Goal: Information Seeking & Learning: Find specific fact

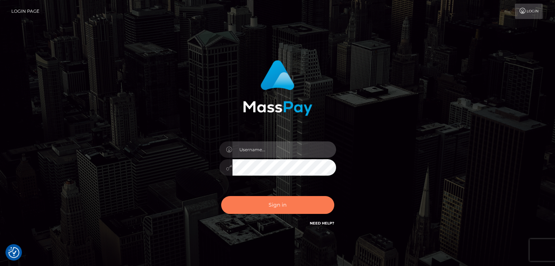
type input "petros.kidane"
click at [276, 208] on button "Sign in" at bounding box center [277, 205] width 113 height 18
type input "petros.kidane"
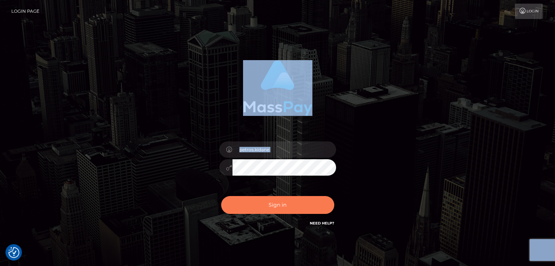
drag, startPoint x: 191, startPoint y: 61, endPoint x: 251, endPoint y: 203, distance: 154.5
click at [251, 203] on div "petros.kidane Sign in" at bounding box center [278, 144] width 192 height 178
click at [251, 203] on button "Sign in" at bounding box center [277, 205] width 113 height 18
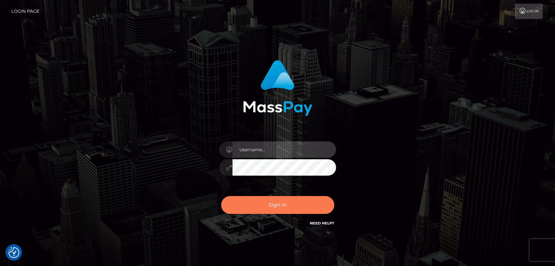
type input "petros.kidane"
click at [255, 207] on button "Sign in" at bounding box center [277, 205] width 113 height 18
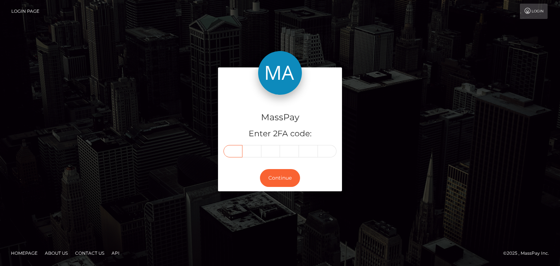
click at [228, 153] on input "text" at bounding box center [233, 151] width 19 height 12
paste input "8"
type input "8"
type input "5"
type input "3"
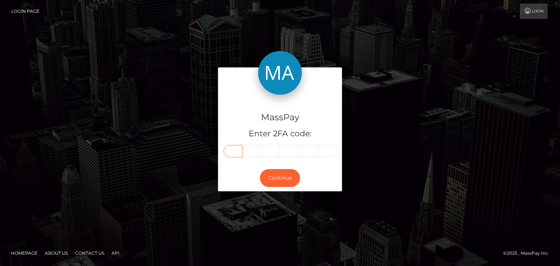
type input "3"
type input "2"
type input "4"
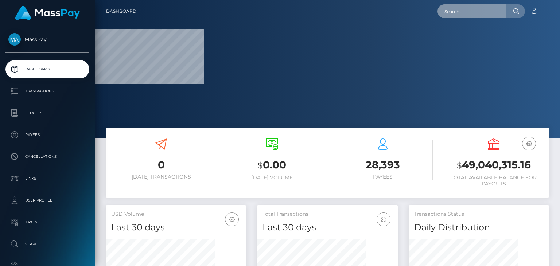
click at [456, 12] on input "text" at bounding box center [472, 11] width 69 height 14
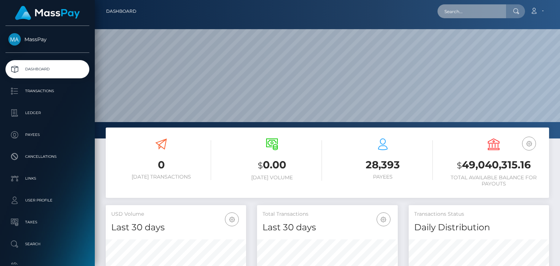
scroll to position [129, 140]
paste input "JAQUELINE SCHRIEFL"
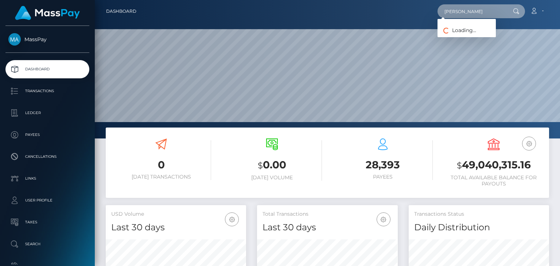
paste input "1352298680"
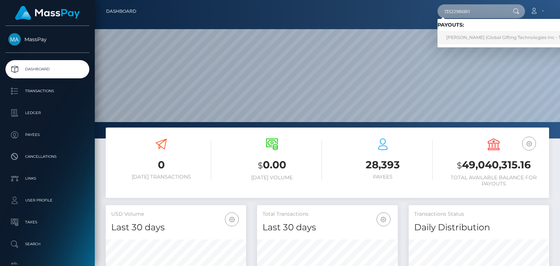
type input "1352298680"
click at [461, 35] on link "JAQUELINE SCHRIEFL (Global Gifting Technologies Inc - Throne)" at bounding box center [511, 37] width 147 height 13
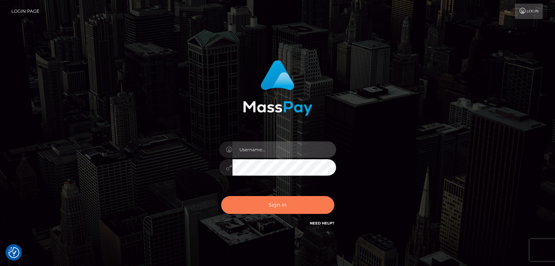
type input "petros.kidane"
click at [278, 213] on button "Sign in" at bounding box center [277, 205] width 113 height 18
type input "petros.kidane"
click at [305, 202] on button "Sign in" at bounding box center [277, 205] width 113 height 18
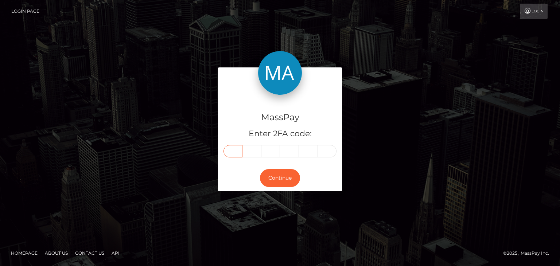
click at [234, 153] on input "text" at bounding box center [233, 151] width 19 height 12
paste input "9"
type input "9"
type input "4"
type input "1"
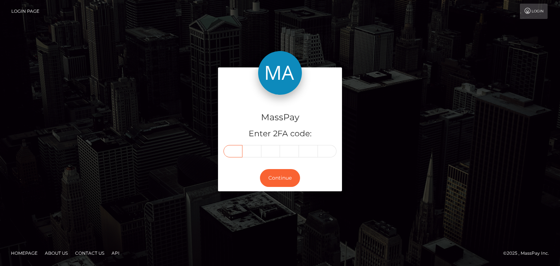
type input "1"
type input "5"
type input "6"
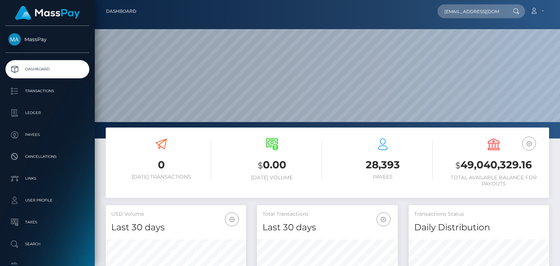
scroll to position [0, 10]
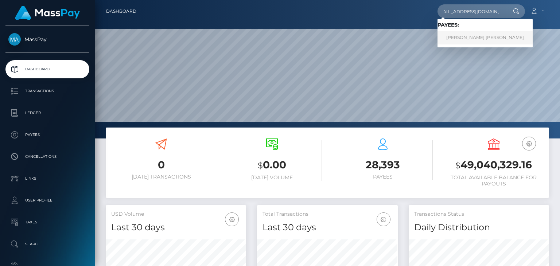
type input "[EMAIL_ADDRESS][DOMAIN_NAME]"
click at [474, 38] on link "[PERSON_NAME] [PERSON_NAME]" at bounding box center [485, 37] width 95 height 13
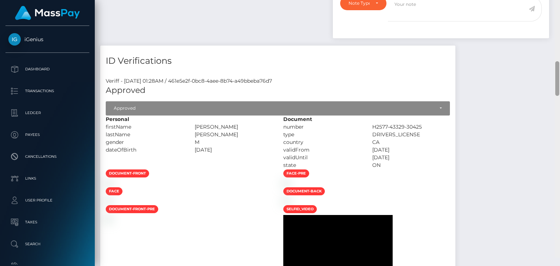
scroll to position [631, 0]
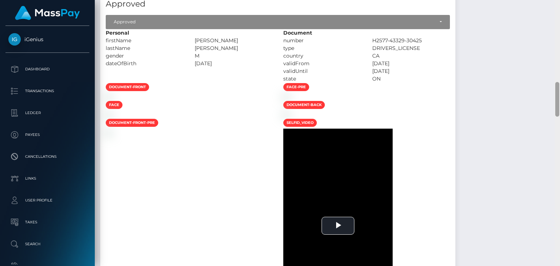
drag, startPoint x: 558, startPoint y: 29, endPoint x: 556, endPoint y: 110, distance: 81.0
click at [556, 110] on div at bounding box center [558, 99] width 4 height 35
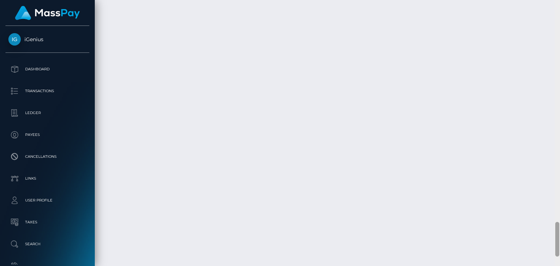
scroll to position [1737, 0]
drag, startPoint x: 559, startPoint y: 107, endPoint x: 544, endPoint y: 251, distance: 145.2
click at [544, 251] on div "Customer Profile Loading... Loading..." at bounding box center [328, 133] width 466 height 266
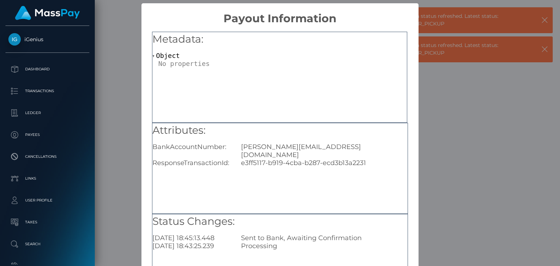
scroll to position [81, 0]
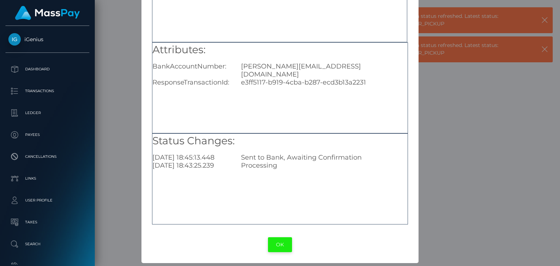
click at [279, 243] on button "OK" at bounding box center [280, 245] width 24 height 15
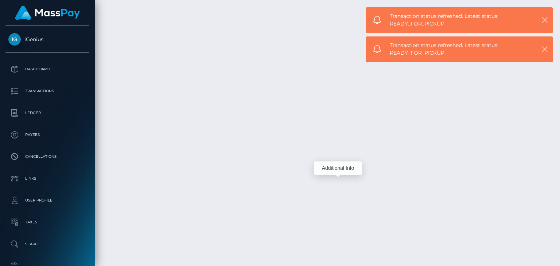
scroll to position [88, 140]
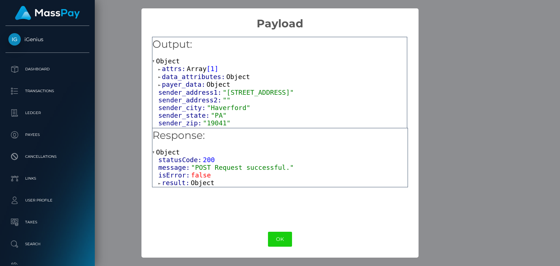
click at [176, 187] on span "result:" at bounding box center [176, 183] width 29 height 8
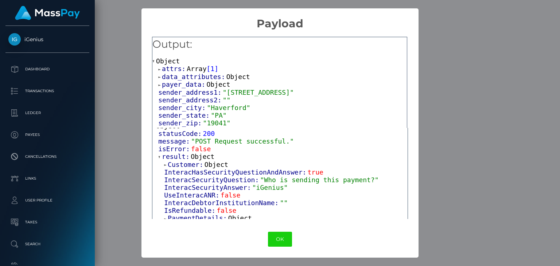
scroll to position [32, 0]
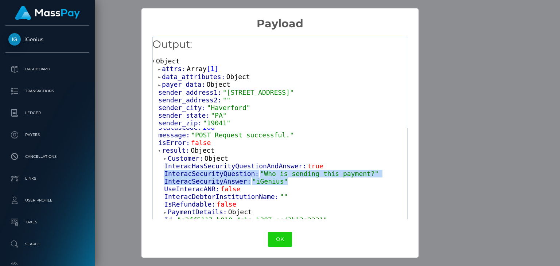
drag, startPoint x: 163, startPoint y: 174, endPoint x: 295, endPoint y: 182, distance: 132.7
click at [295, 182] on div "Customer: Object InteracHasSecurityQuestionAndAnswer: true InteracSecurityQuest…" at bounding box center [283, 247] width 250 height 185
copy div "InteracSecurityQuestion: "Who is sending this payment?" InteracSecurityAnswer: …"
click at [278, 237] on button "OK" at bounding box center [280, 239] width 24 height 15
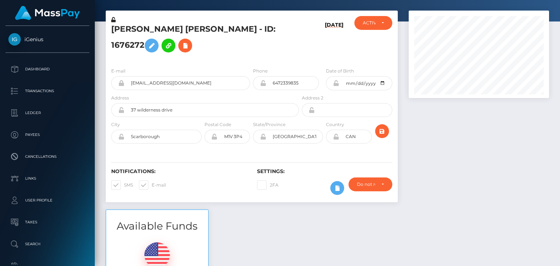
scroll to position [0, 0]
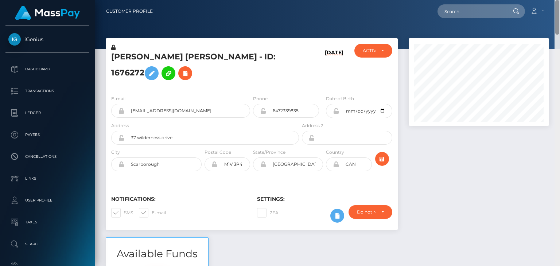
drag, startPoint x: 559, startPoint y: 238, endPoint x: 560, endPoint y: 8, distance: 230.2
click at [560, 8] on div "Customer Profile Loading... Loading..." at bounding box center [328, 133] width 466 height 266
click at [498, 13] on input "text" at bounding box center [472, 11] width 69 height 14
paste input "office@monikaplank.at"
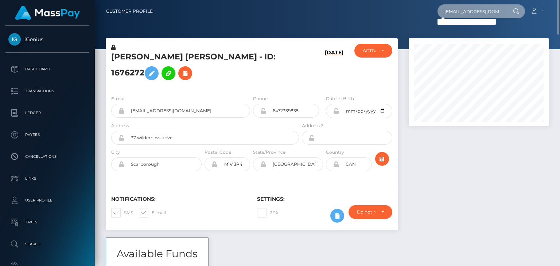
paste input "Monika Plank"
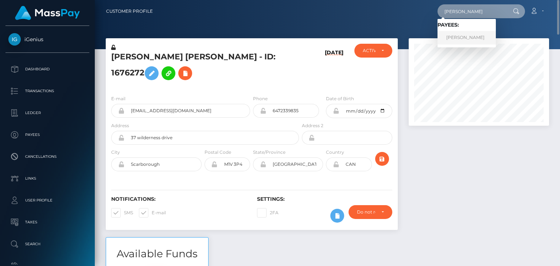
type input "Monika Plank"
click at [452, 38] on link "Monika Plank" at bounding box center [467, 37] width 58 height 13
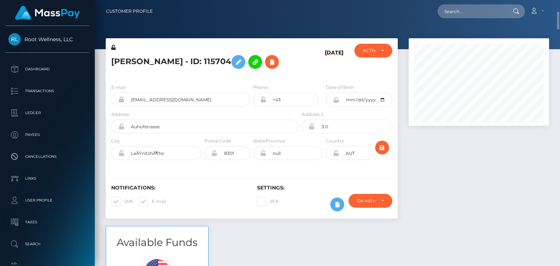
scroll to position [88, 140]
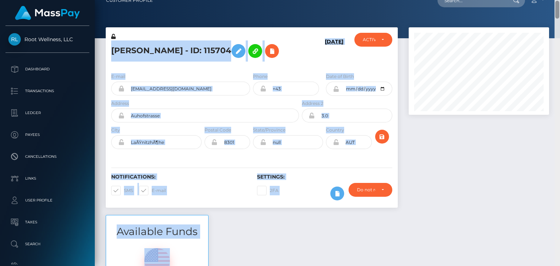
drag, startPoint x: 559, startPoint y: 11, endPoint x: 558, endPoint y: 22, distance: 11.0
click at [558, 22] on div "Customer Profile Loading... Loading..." at bounding box center [328, 133] width 466 height 266
click at [535, 126] on div at bounding box center [479, 121] width 151 height 188
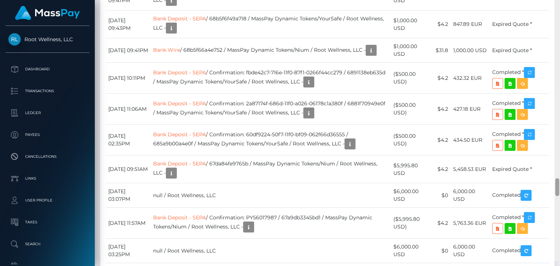
scroll to position [2689, 0]
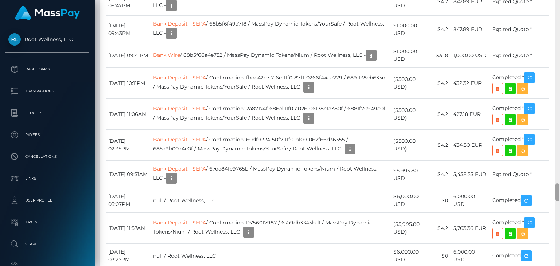
drag, startPoint x: 557, startPoint y: 13, endPoint x: 541, endPoint y: 196, distance: 183.5
click at [541, 196] on div "Customer Profile Loading... Loading..." at bounding box center [328, 133] width 466 height 266
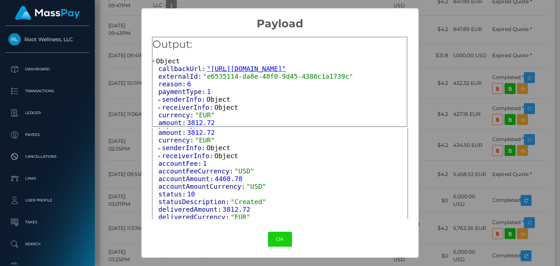
scroll to position [79, 0]
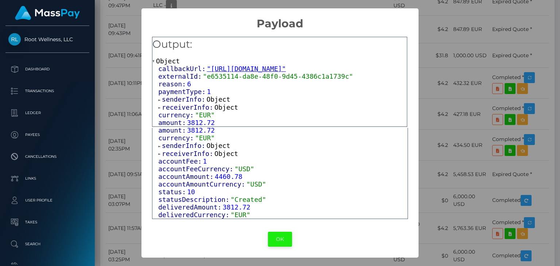
click at [281, 243] on button "OK" at bounding box center [280, 239] width 24 height 15
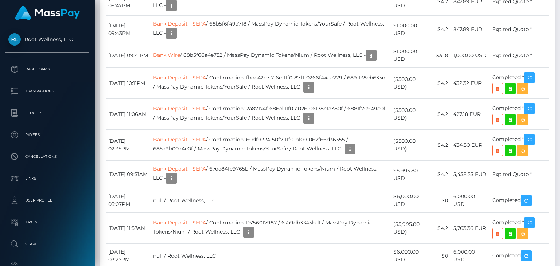
scroll to position [2955, 0]
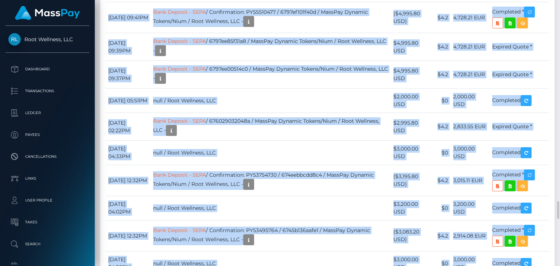
drag, startPoint x: 560, startPoint y: 193, endPoint x: 555, endPoint y: 31, distance: 162.4
click at [555, 31] on div "Customer Profile Loading... Loading..." at bounding box center [328, 133] width 466 height 266
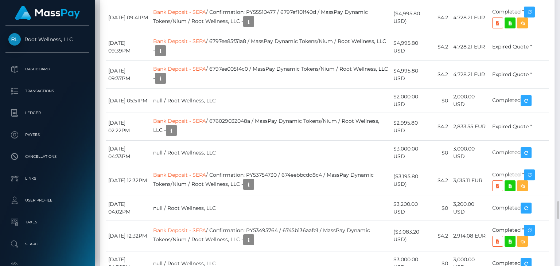
click at [555, 31] on div "Date/Time Description Amount Fee Received Status Bank Deposit - SEPA Bank Wire" at bounding box center [327, 140] width 455 height 1049
click at [556, 37] on div at bounding box center [557, 133] width 5 height 266
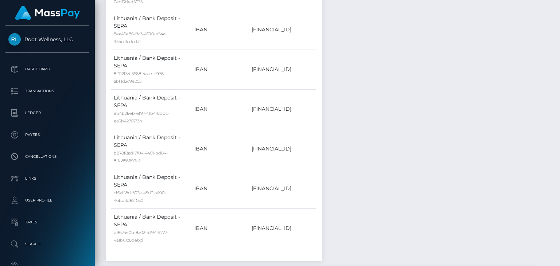
click at [556, 37] on div at bounding box center [557, 133] width 5 height 266
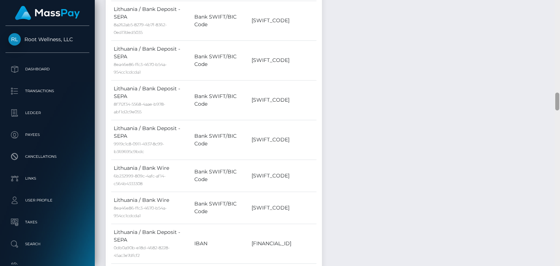
click at [556, 37] on div at bounding box center [557, 133] width 5 height 266
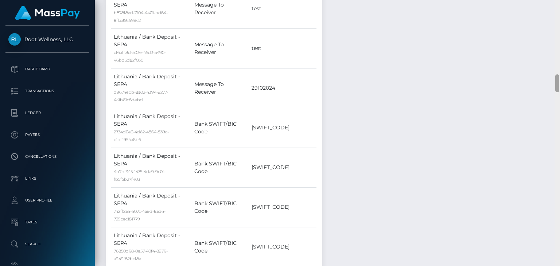
click at [556, 37] on div at bounding box center [557, 133] width 5 height 266
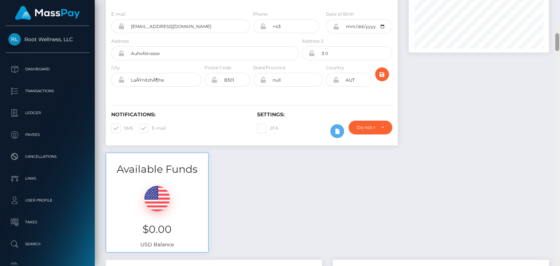
scroll to position [0, 0]
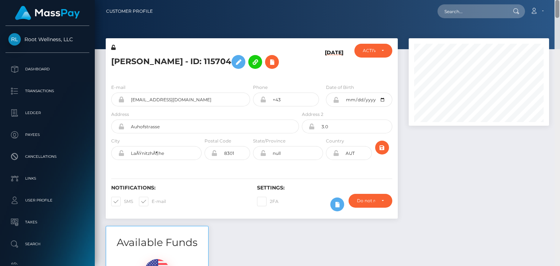
drag, startPoint x: 557, startPoint y: 41, endPoint x: 560, endPoint y: 0, distance: 41.0
click at [560, 0] on div "Customer Profile Loading... Loading..." at bounding box center [328, 133] width 466 height 266
click at [127, 56] on h5 "Monika Plank - ID: 115704" at bounding box center [203, 61] width 184 height 21
copy h5 "Monika"
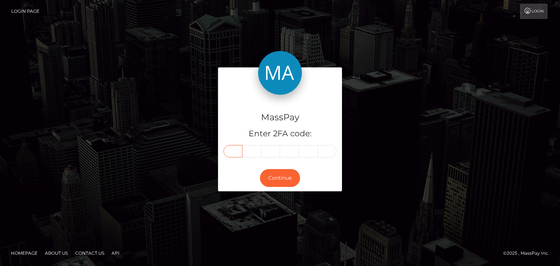
click at [234, 154] on input "text" at bounding box center [233, 151] width 19 height 12
paste input "0"
type input "0"
type input "1"
type input "7"
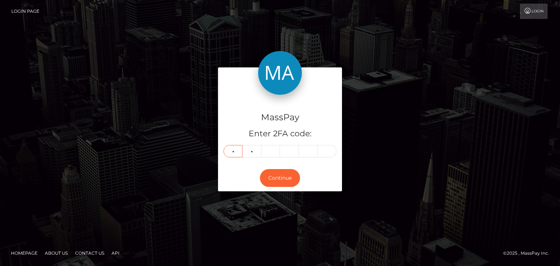
type input "3"
type input "5"
type input "6"
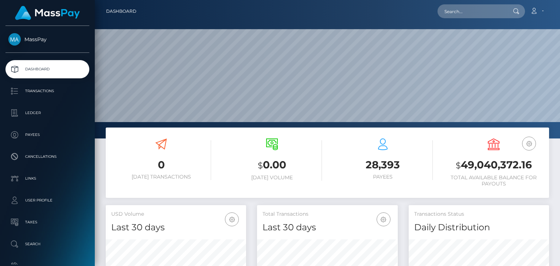
scroll to position [129, 140]
click at [470, 19] on div "Loading... Loading... Account Edit Profile Logout" at bounding box center [345, 11] width 407 height 15
click at [471, 17] on input "text" at bounding box center [472, 11] width 69 height 14
paste input "lunajiggles@gmail.com"
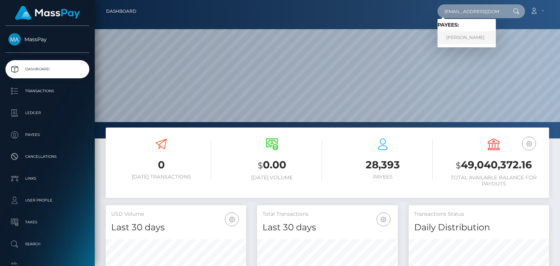
type input "lunajiggles@gmail.com"
click at [462, 35] on link "[PERSON_NAME]" at bounding box center [467, 37] width 58 height 13
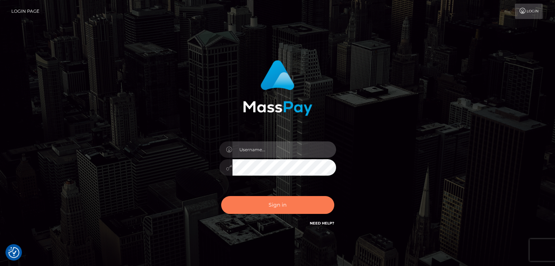
type input "petros.kidane"
click at [261, 205] on button "Sign in" at bounding box center [277, 205] width 113 height 18
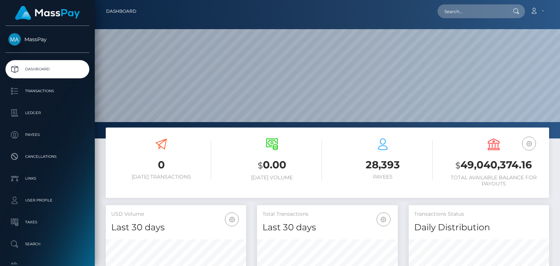
scroll to position [129, 140]
click at [352, 25] on div at bounding box center [328, 69] width 466 height 139
click at [481, 15] on input "text" at bounding box center [472, 11] width 69 height 14
paste input "lunajiggles@gmail.com"
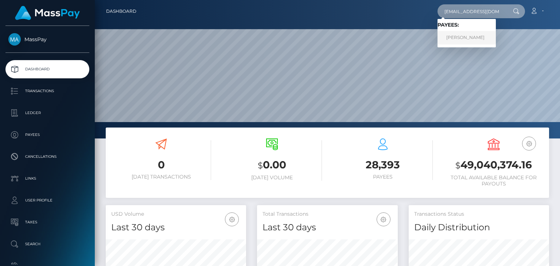
type input "lunajiggles@gmail.com"
click at [462, 38] on link "SYREETA TALITHA OSBORNE" at bounding box center [467, 37] width 58 height 13
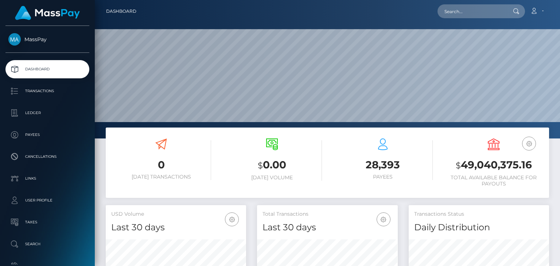
scroll to position [129, 140]
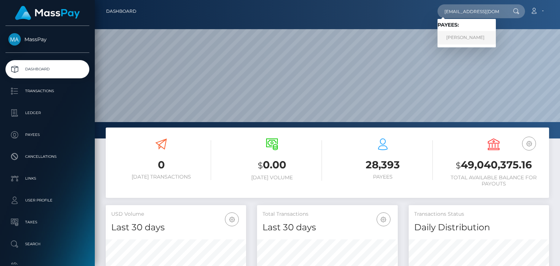
type input "[EMAIL_ADDRESS][DOMAIN_NAME]"
click at [467, 34] on link "[PERSON_NAME]" at bounding box center [467, 37] width 58 height 13
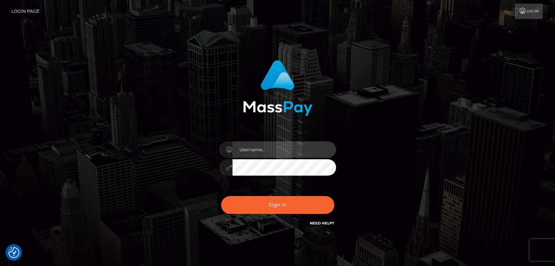
type input "petros.kidane"
click at [283, 215] on div "Sign in Need Help?" at bounding box center [278, 208] width 128 height 32
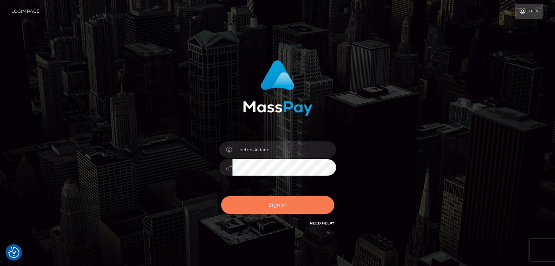
click at [280, 209] on button "Sign in" at bounding box center [277, 205] width 113 height 18
type input "petros.kidane"
click at [278, 199] on button "Sign in" at bounding box center [277, 205] width 113 height 18
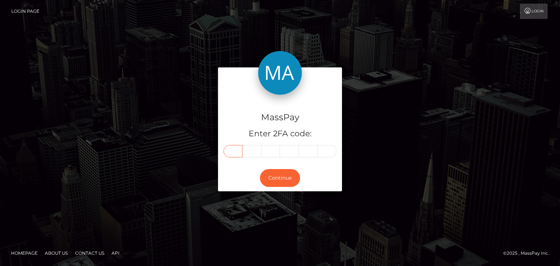
paste input "3"
type input "3"
type input "0"
type input "7"
type input "0"
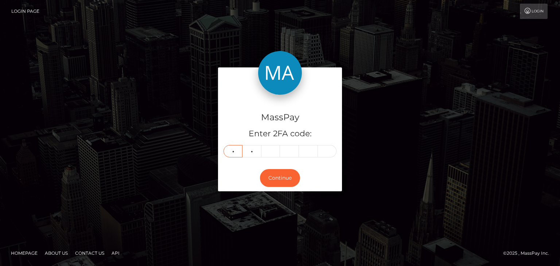
type input "9"
type input "2"
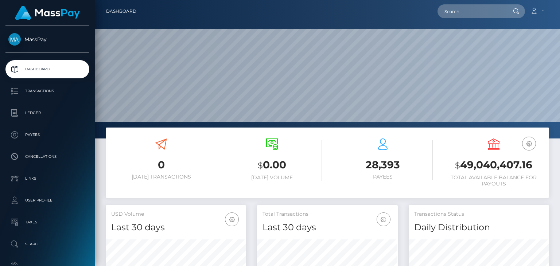
scroll to position [129, 140]
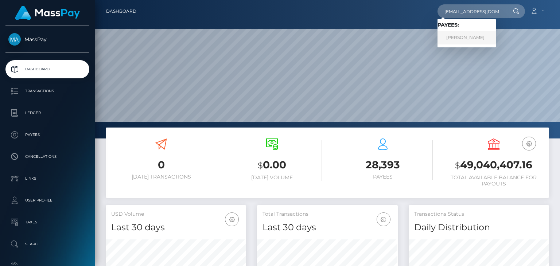
type input "lunajiggles@gmail.com"
click at [459, 38] on link "SYREETA TALITHA OSBORNE" at bounding box center [467, 37] width 58 height 13
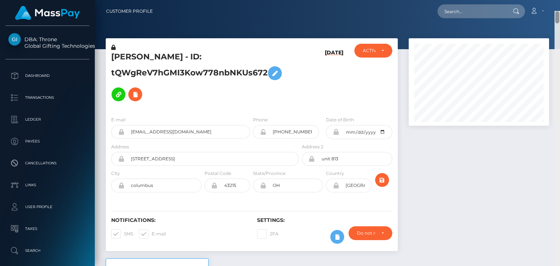
scroll to position [88, 140]
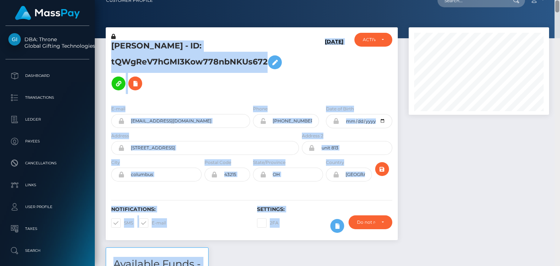
drag, startPoint x: 560, startPoint y: 8, endPoint x: 560, endPoint y: 13, distance: 5.8
click at [560, 13] on div "Customer Profile Loading... Loading..." at bounding box center [328, 133] width 466 height 266
click at [552, 17] on div at bounding box center [328, 13] width 466 height 49
drag, startPoint x: 559, startPoint y: 6, endPoint x: 559, endPoint y: 15, distance: 8.8
click at [559, 15] on div "Customer Profile Loading... Loading..." at bounding box center [328, 133] width 466 height 266
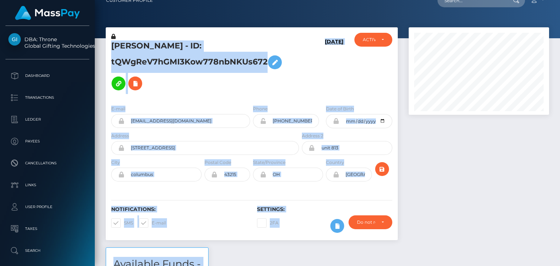
scroll to position [277, 0]
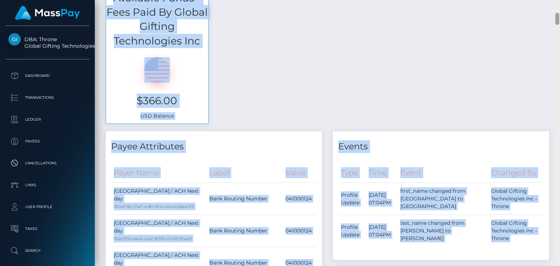
click at [559, 15] on div at bounding box center [557, 133] width 5 height 266
click at [540, 28] on div "Available Funds - Fees Paid By Global Gifting Technologies Inc $366.00 USD Bala…" at bounding box center [327, 56] width 455 height 150
click at [546, 26] on div "Available Funds - Fees Paid By Global Gifting Technologies Inc $366.00 USD Bala…" at bounding box center [327, 56] width 455 height 150
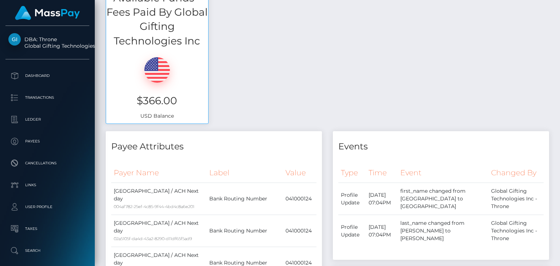
scroll to position [544, 0]
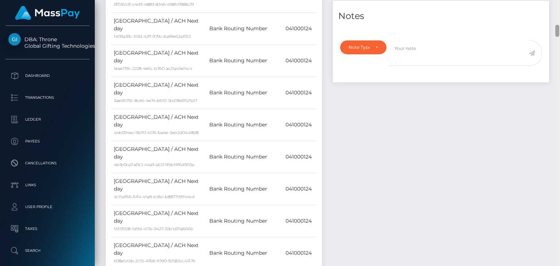
drag, startPoint x: 560, startPoint y: 18, endPoint x: 557, endPoint y: 30, distance: 12.7
click at [556, 39] on div at bounding box center [557, 133] width 5 height 266
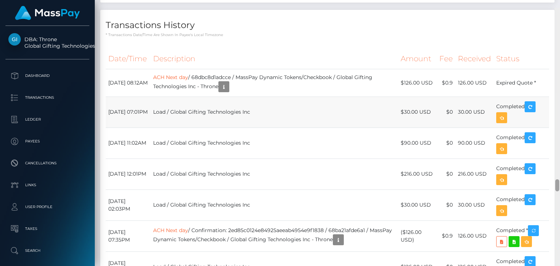
scroll to position [3655, 0]
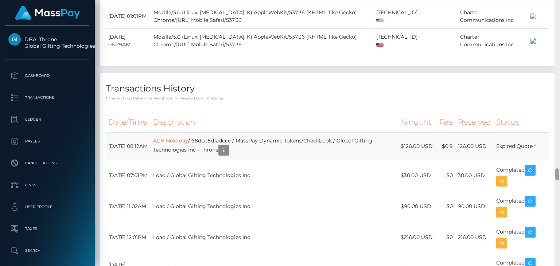
drag, startPoint x: 557, startPoint y: 26, endPoint x: 543, endPoint y: 170, distance: 144.5
click at [543, 170] on div "Customer Profile Loading... Loading..." at bounding box center [328, 133] width 466 height 266
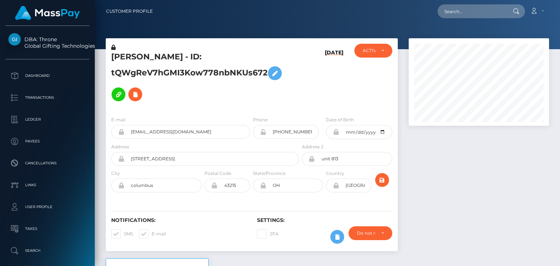
scroll to position [88, 140]
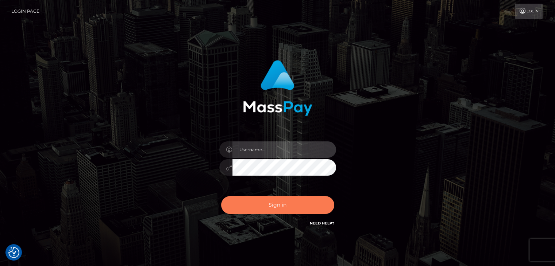
type input "petros.kidane"
click at [277, 203] on button "Sign in" at bounding box center [277, 205] width 113 height 18
type input "petros.kidane"
click at [250, 205] on button "Sign in" at bounding box center [277, 205] width 113 height 18
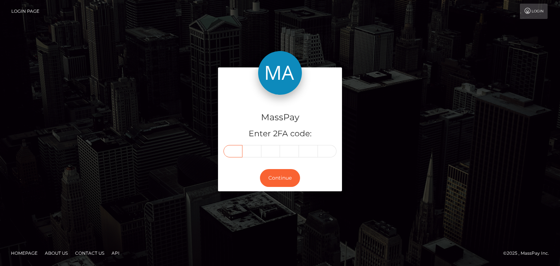
click at [232, 154] on input "text" at bounding box center [233, 151] width 19 height 12
paste input "7"
type input "7"
type input "5"
type input "3"
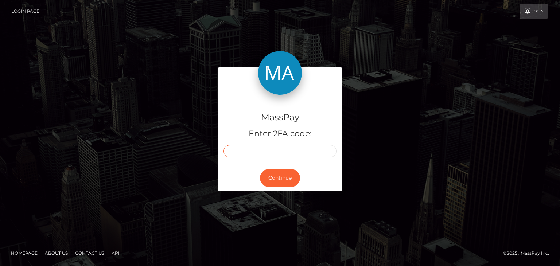
type input "3"
type input "8"
type input "6"
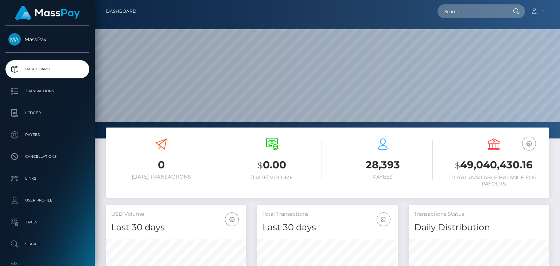
scroll to position [129, 140]
click at [457, 13] on input "text" at bounding box center [472, 11] width 69 height 14
paste input "[EMAIL_ADDRESS][DOMAIN_NAME]"
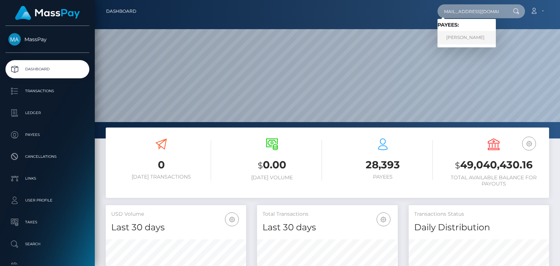
type input "[EMAIL_ADDRESS][DOMAIN_NAME]"
click at [465, 36] on link "[PERSON_NAME]" at bounding box center [467, 37] width 58 height 13
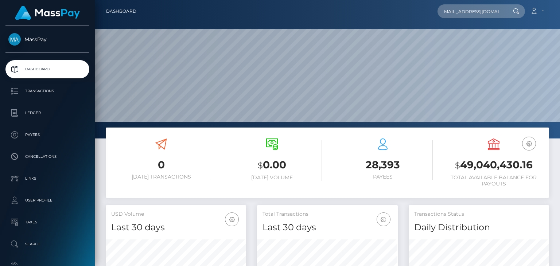
scroll to position [0, 0]
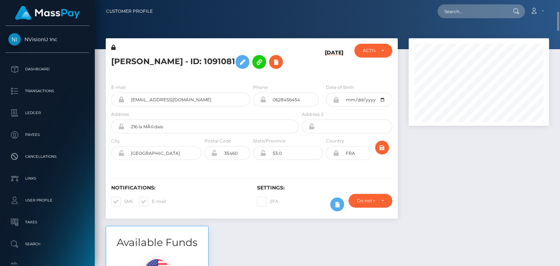
scroll to position [88, 140]
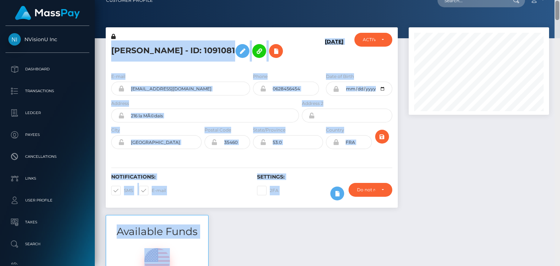
drag, startPoint x: 559, startPoint y: 7, endPoint x: 557, endPoint y: 26, distance: 18.6
click at [557, 26] on div "Customer Profile Loading... Loading..." at bounding box center [328, 133] width 466 height 266
click at [531, 131] on div at bounding box center [479, 121] width 151 height 188
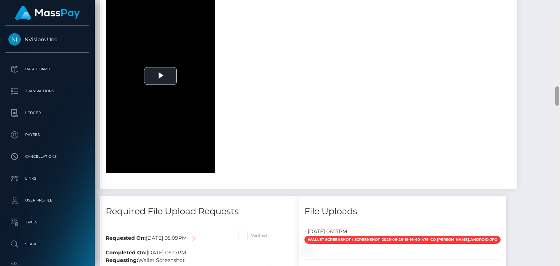
scroll to position [1055, 0]
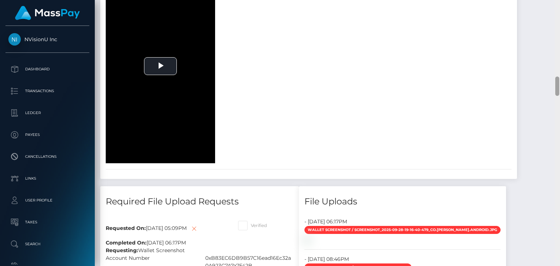
drag, startPoint x: 558, startPoint y: 12, endPoint x: 550, endPoint y: 88, distance: 76.3
click at [550, 88] on div "Customer Profile Loading... Loading..." at bounding box center [328, 133] width 466 height 266
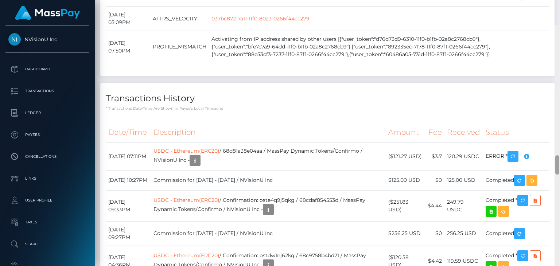
scroll to position [1795, 0]
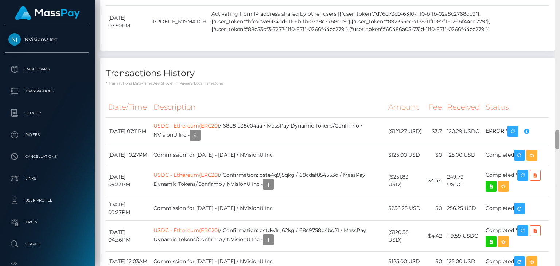
drag, startPoint x: 559, startPoint y: 87, endPoint x: 554, endPoint y: 140, distance: 53.1
click at [554, 140] on div "Customer Profile Loading... Loading..." at bounding box center [328, 133] width 466 height 266
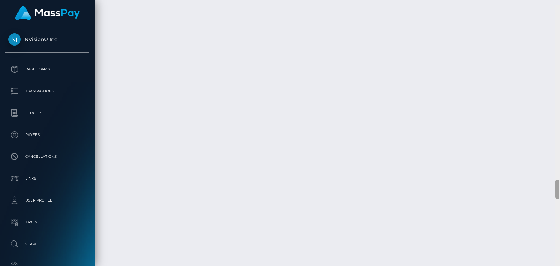
scroll to position [2408, 0]
drag, startPoint x: 557, startPoint y: 134, endPoint x: 557, endPoint y: 179, distance: 44.5
click at [557, 179] on div at bounding box center [558, 184] width 4 height 19
drag, startPoint x: 557, startPoint y: 180, endPoint x: 550, endPoint y: 230, distance: 51.3
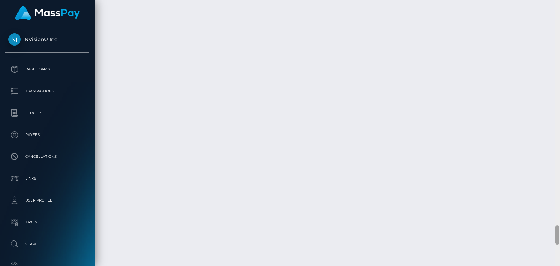
click at [550, 230] on div "Customer Profile Loading... Loading..." at bounding box center [328, 133] width 466 height 266
drag, startPoint x: 560, startPoint y: 237, endPoint x: 560, endPoint y: 200, distance: 37.2
click at [560, 200] on div at bounding box center [557, 133] width 5 height 266
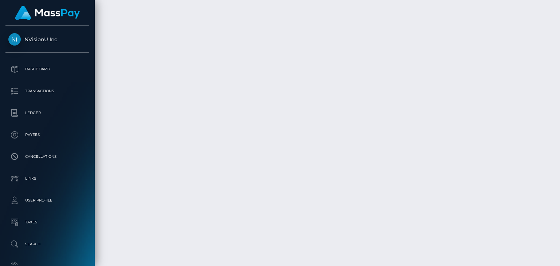
drag, startPoint x: 557, startPoint y: 207, endPoint x: 560, endPoint y: 193, distance: 13.7
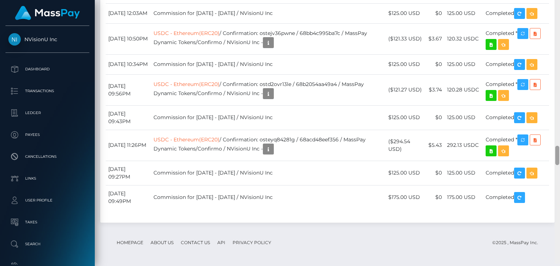
click at [560, 128] on div at bounding box center [557, 131] width 5 height 266
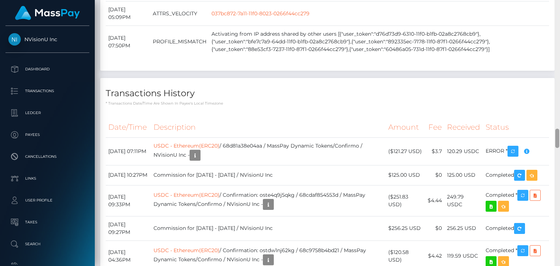
click at [560, 128] on div at bounding box center [557, 133] width 5 height 266
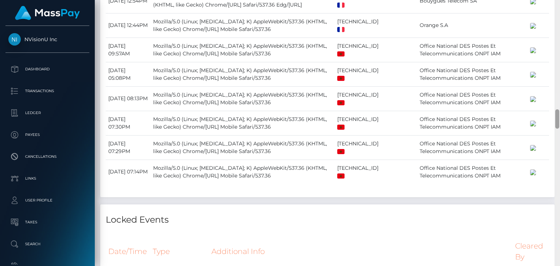
click at [560, 110] on div at bounding box center [557, 133] width 5 height 266
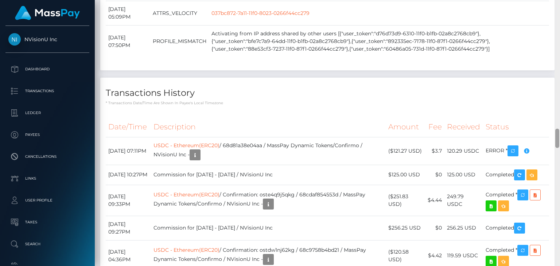
click at [560, 108] on div at bounding box center [557, 133] width 5 height 266
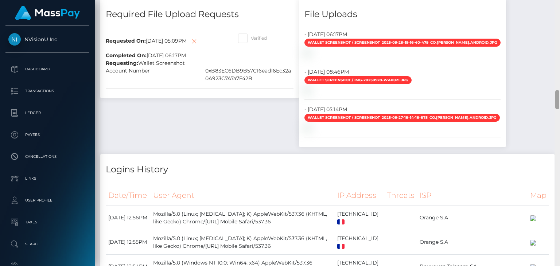
click at [560, 92] on div at bounding box center [557, 133] width 5 height 266
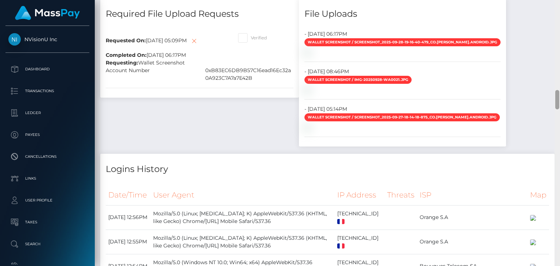
click at [557, 89] on div at bounding box center [557, 133] width 5 height 266
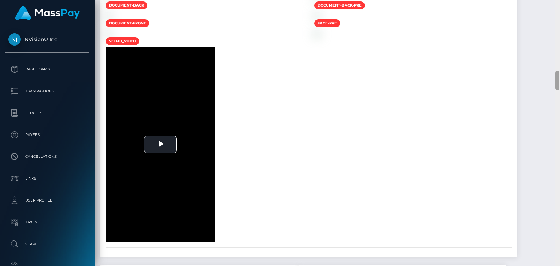
click at [557, 89] on div at bounding box center [557, 133] width 5 height 266
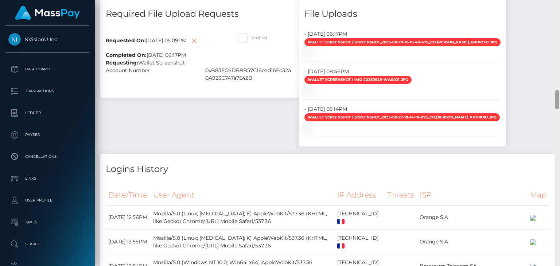
drag, startPoint x: 557, startPoint y: 90, endPoint x: 560, endPoint y: 84, distance: 6.6
click at [560, 84] on div at bounding box center [557, 133] width 5 height 266
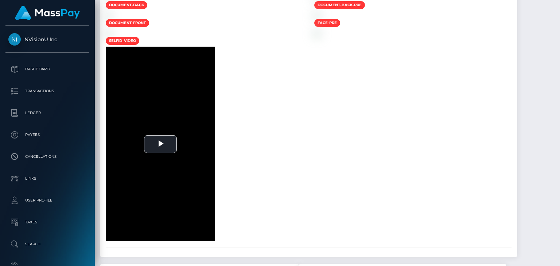
scroll to position [711, 0]
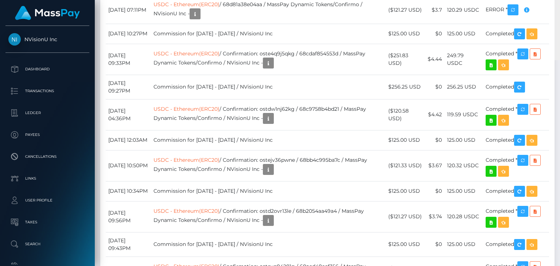
drag, startPoint x: 559, startPoint y: 56, endPoint x: 434, endPoint y: 157, distance: 160.6
click at [451, 150] on div "Customer Profile Loading... Loading..." at bounding box center [328, 133] width 466 height 266
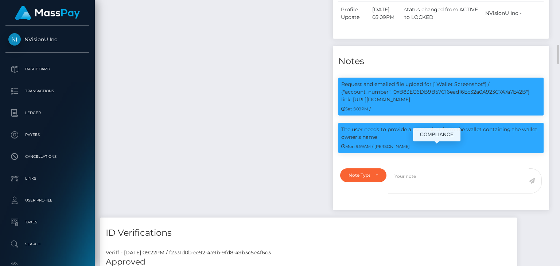
scroll to position [88, 140]
drag, startPoint x: 381, startPoint y: 159, endPoint x: 333, endPoint y: 81, distance: 92.0
click at [333, 81] on div "Notes Request and emailed file upload for ["Wallet Screenshot"] / {"account_num…" at bounding box center [441, 128] width 216 height 165
copy div "Notes Request and emailed file upload for ["Wallet Screenshot"] / {"account_num…"
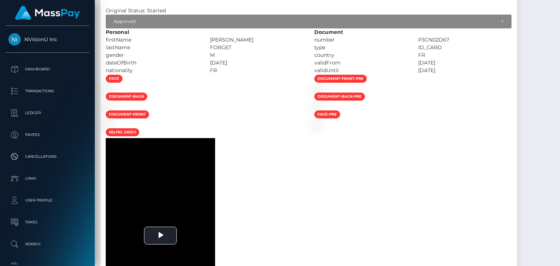
drag, startPoint x: 556, startPoint y: 92, endPoint x: 560, endPoint y: 84, distance: 9.0
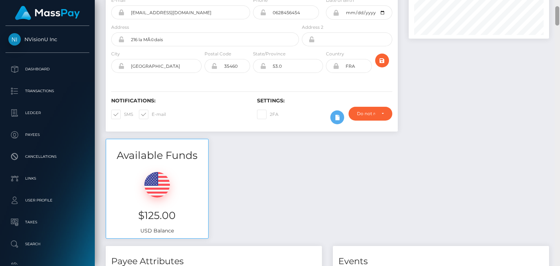
click at [559, 15] on div at bounding box center [557, 133] width 5 height 266
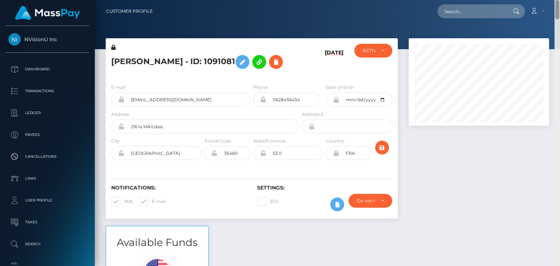
drag, startPoint x: 559, startPoint y: 10, endPoint x: 560, endPoint y: -5, distance: 15.0
click at [560, 0] on html "NVisionU Inc Dashboard Transactions Ledger Payees Cancellations" at bounding box center [280, 133] width 560 height 266
click at [124, 57] on h5 "[PERSON_NAME] - ID: 1091081" at bounding box center [203, 61] width 184 height 21
copy h5 "[PERSON_NAME]"
